Goal: Task Accomplishment & Management: Use online tool/utility

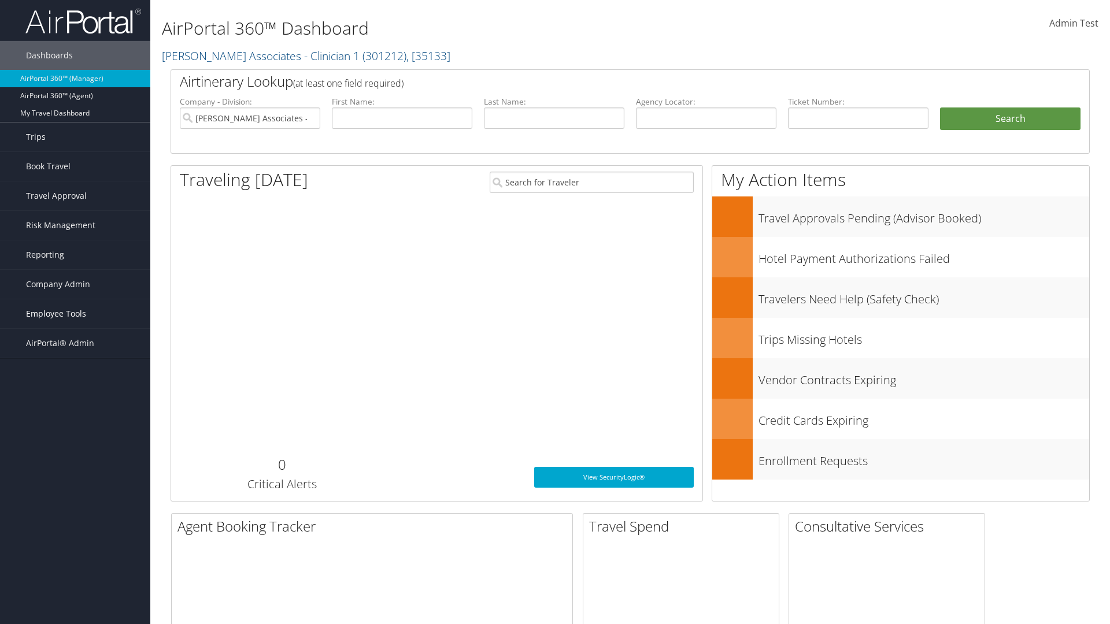
click at [75, 314] on span "Employee Tools" at bounding box center [56, 313] width 60 height 29
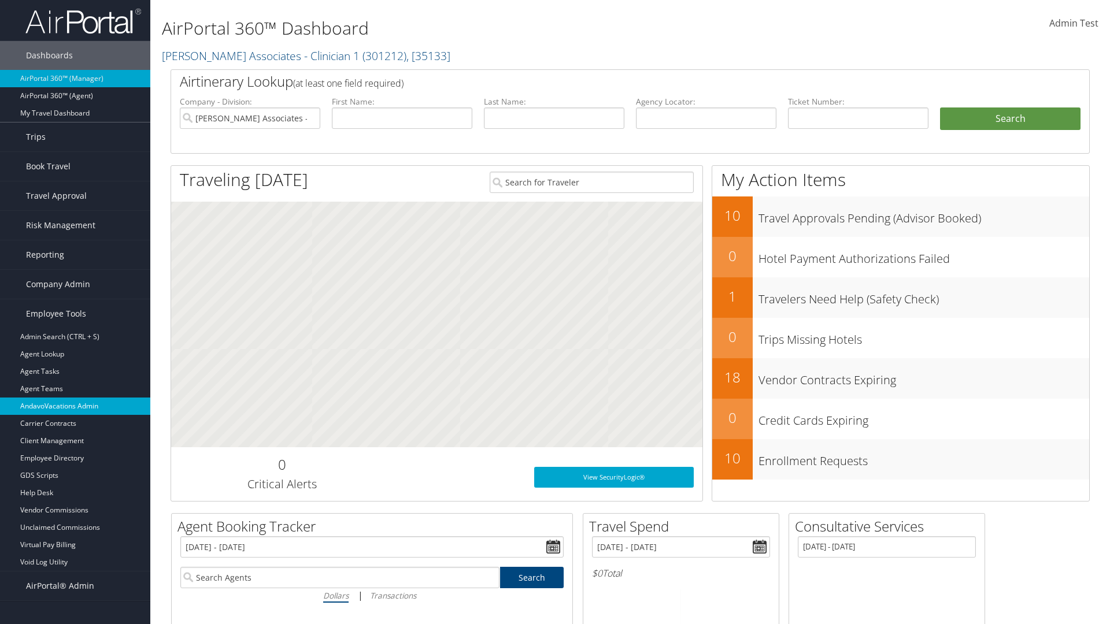
click at [75, 406] on link "AndavoVacations Admin" at bounding box center [75, 406] width 150 height 17
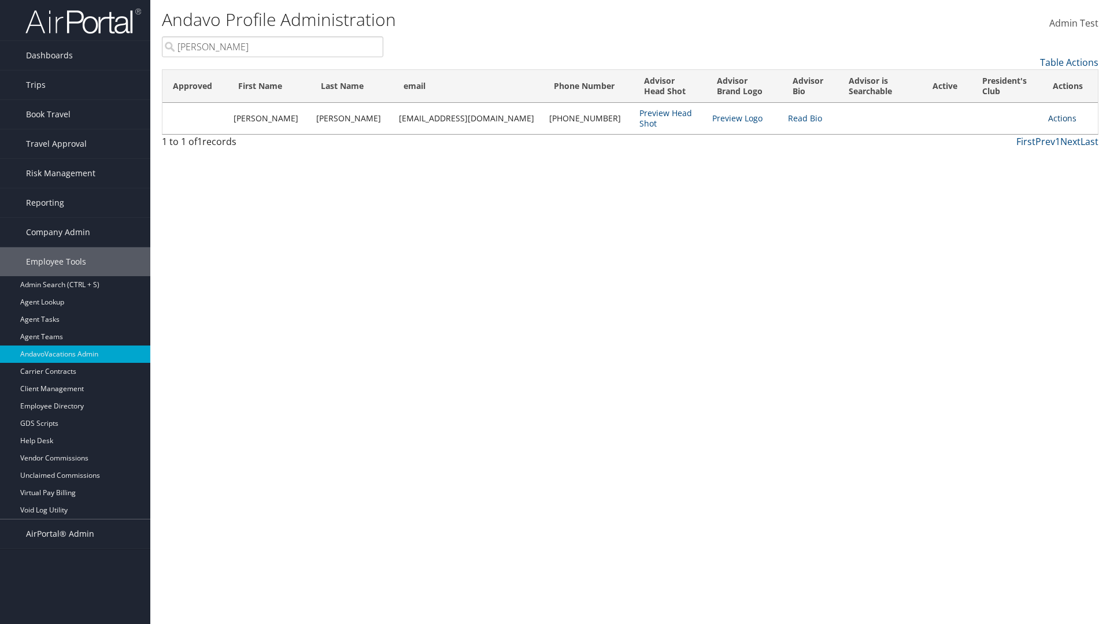
type input "[PERSON_NAME]"
click at [1056, 118] on link "Actions" at bounding box center [1062, 118] width 28 height 11
click at [1004, 214] on link "Add to President's Club" at bounding box center [1004, 214] width 126 height 20
